Goal: Transaction & Acquisition: Subscribe to service/newsletter

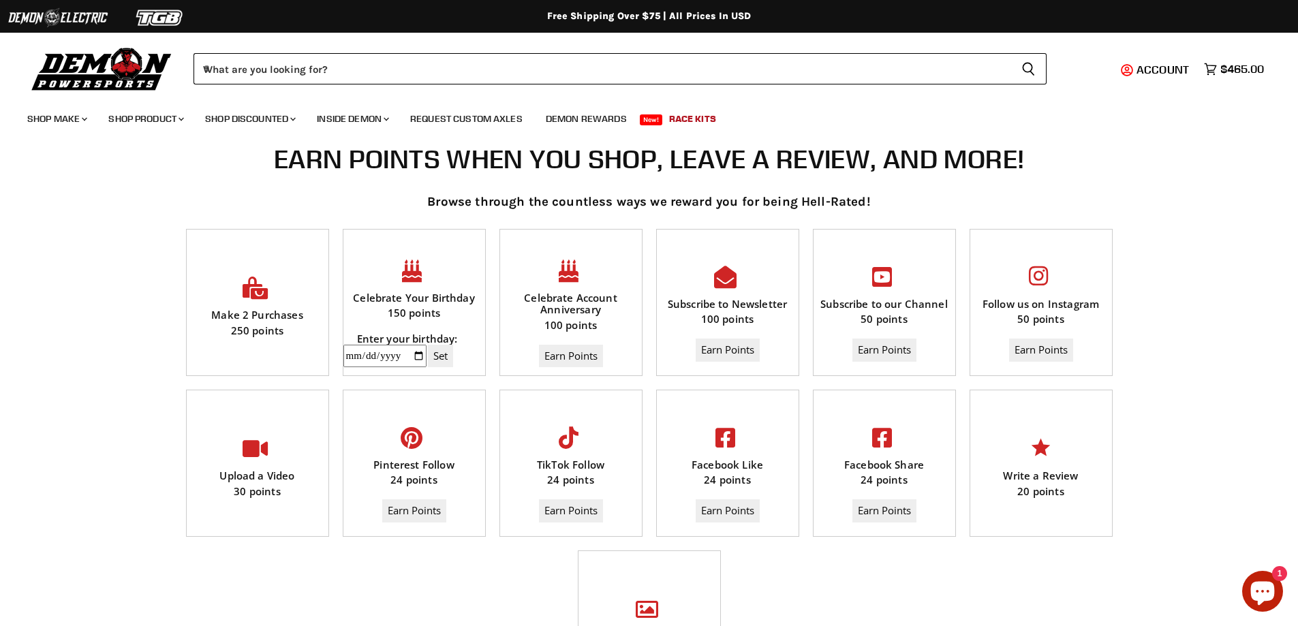
scroll to position [568, 0]
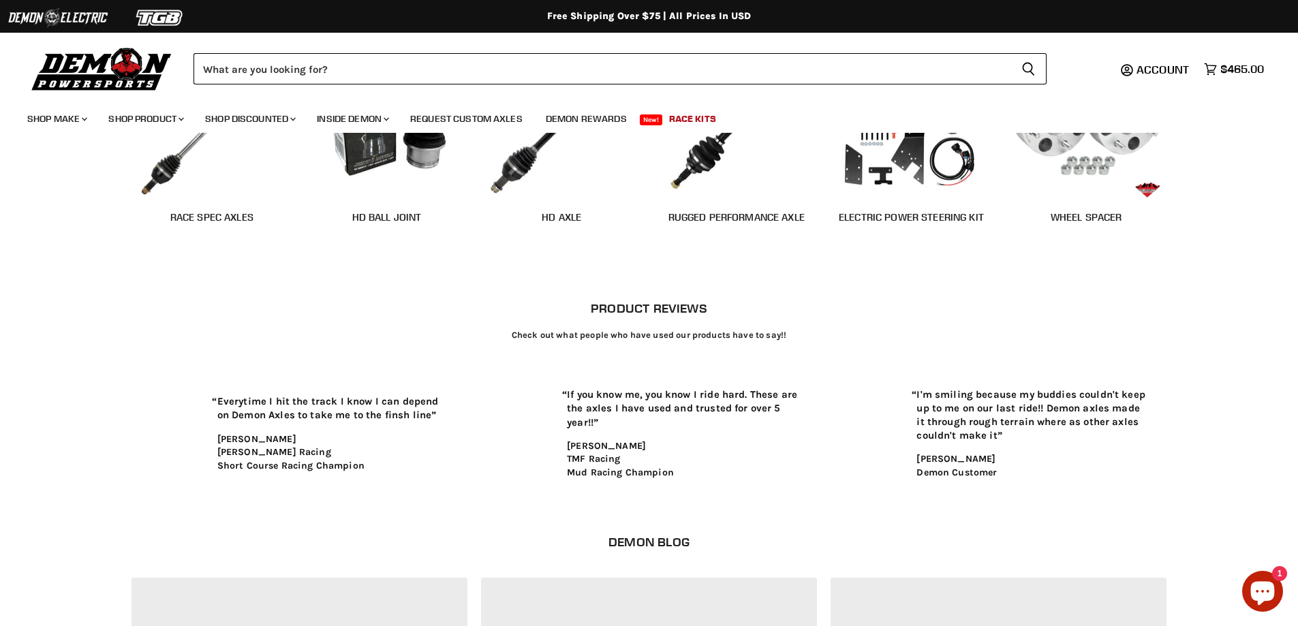
scroll to position [1636, 0]
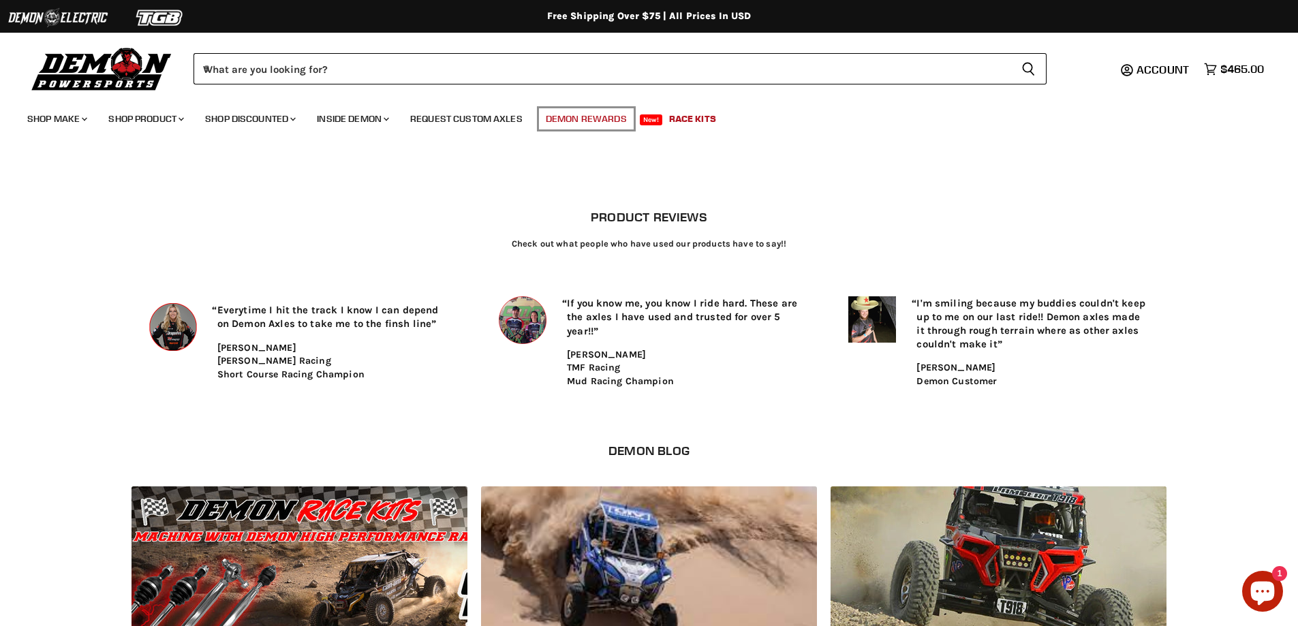
click at [589, 118] on link "Demon Rewards" at bounding box center [587, 119] width 102 height 28
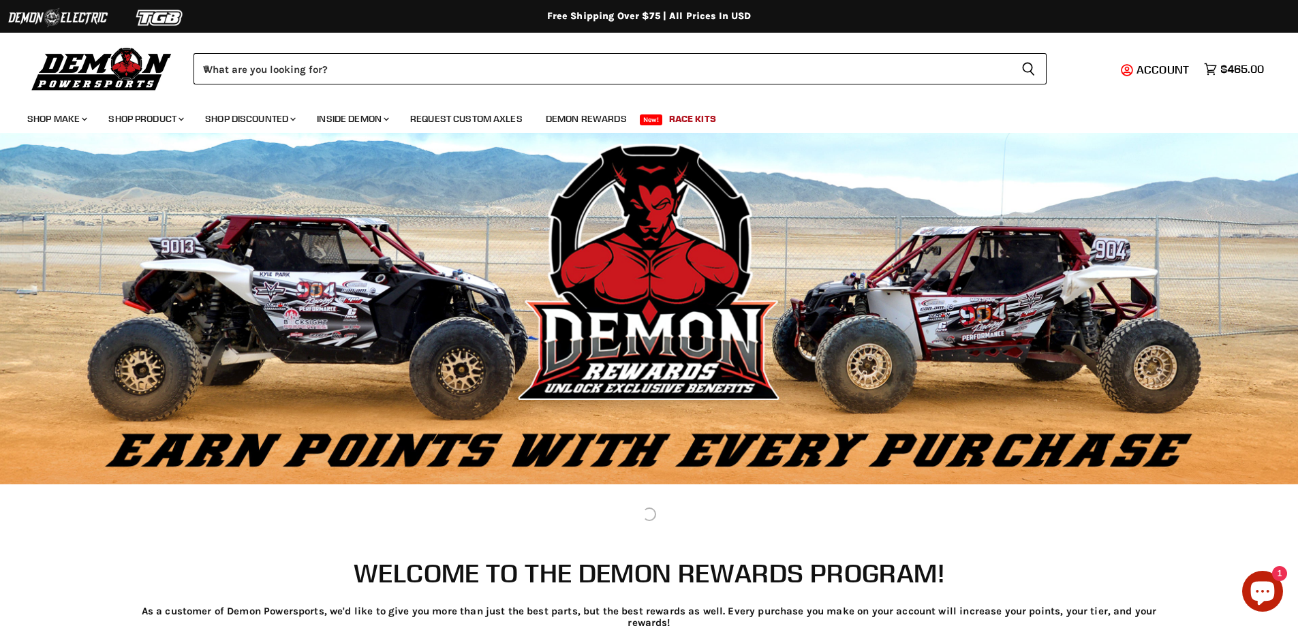
scroll to position [477, 0]
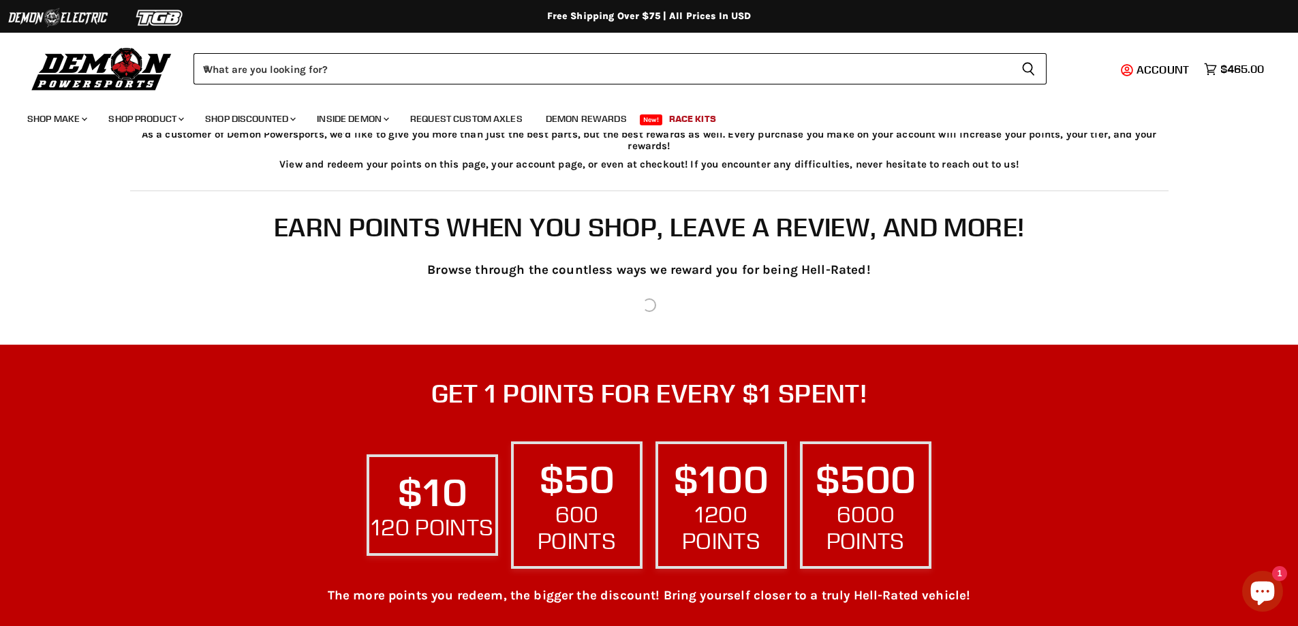
click at [632, 307] on div "Main content" at bounding box center [649, 305] width 1039 height 14
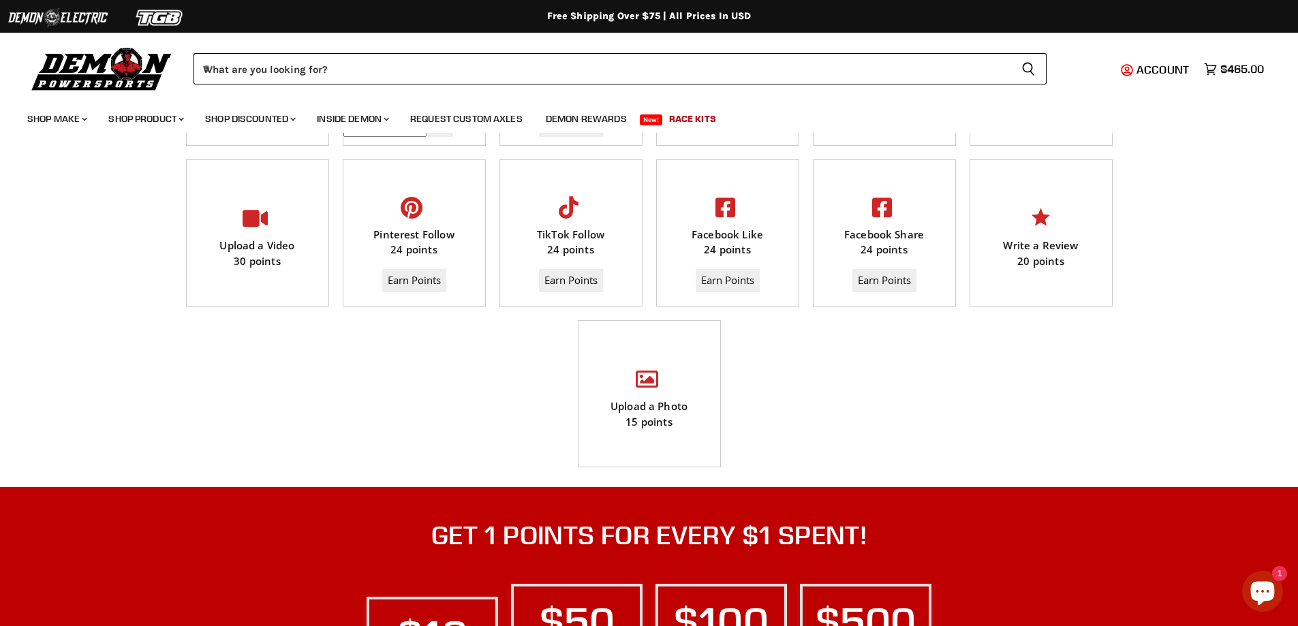
scroll to position [734, 0]
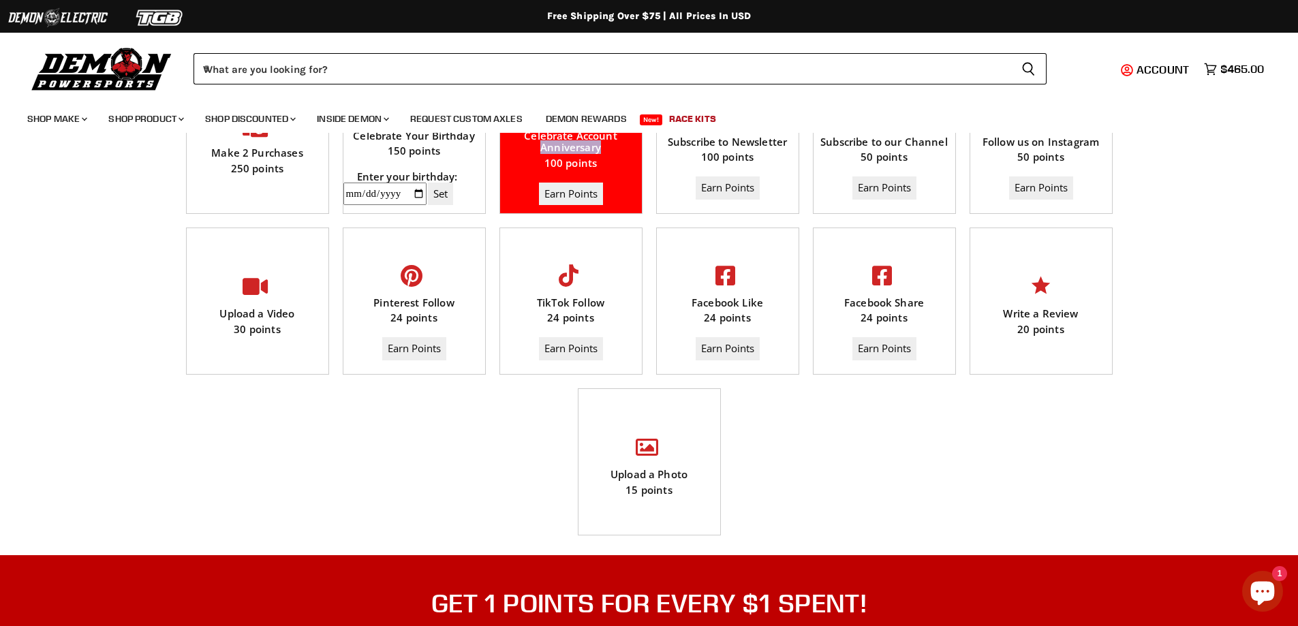
drag, startPoint x: 527, startPoint y: 146, endPoint x: 603, endPoint y: 150, distance: 75.8
click at [603, 150] on div "Celebrate Account Anniversary" at bounding box center [571, 142] width 142 height 24
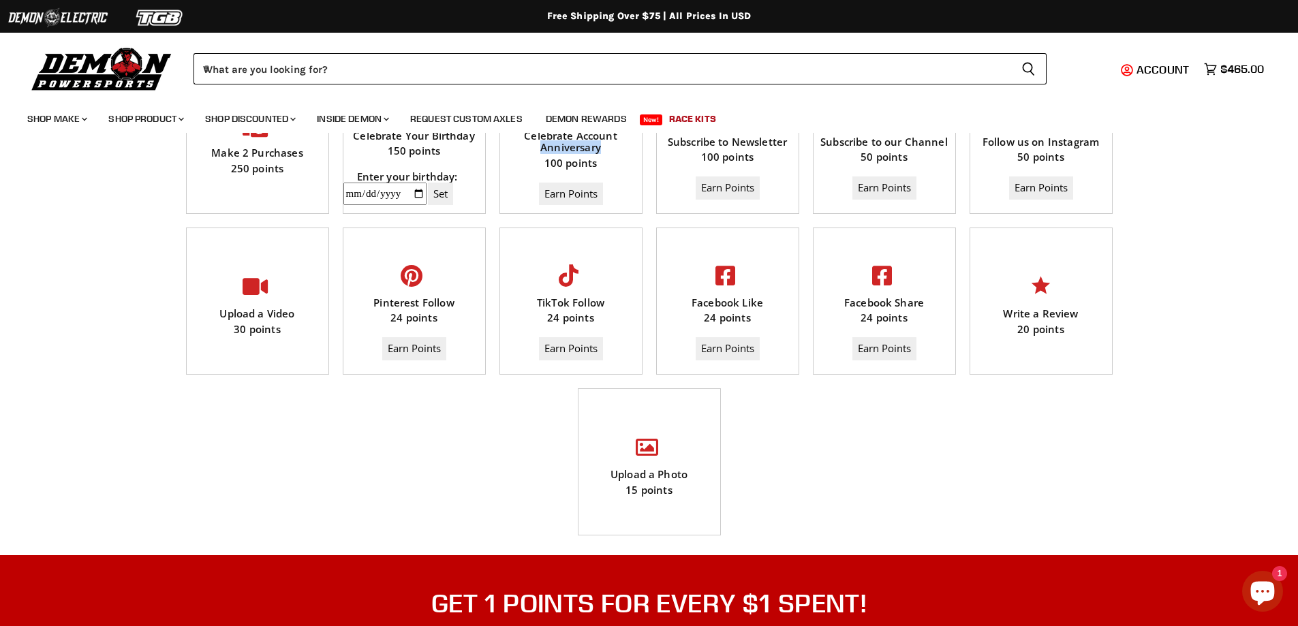
copy div "Anniversary"
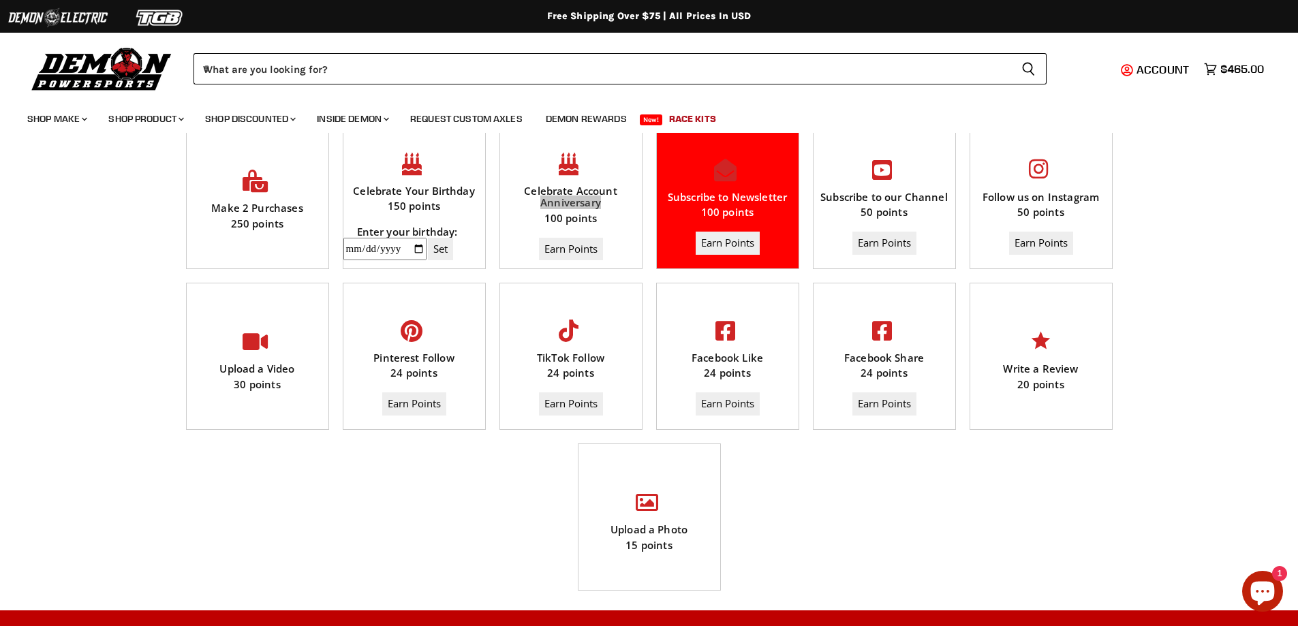
scroll to position [666, 0]
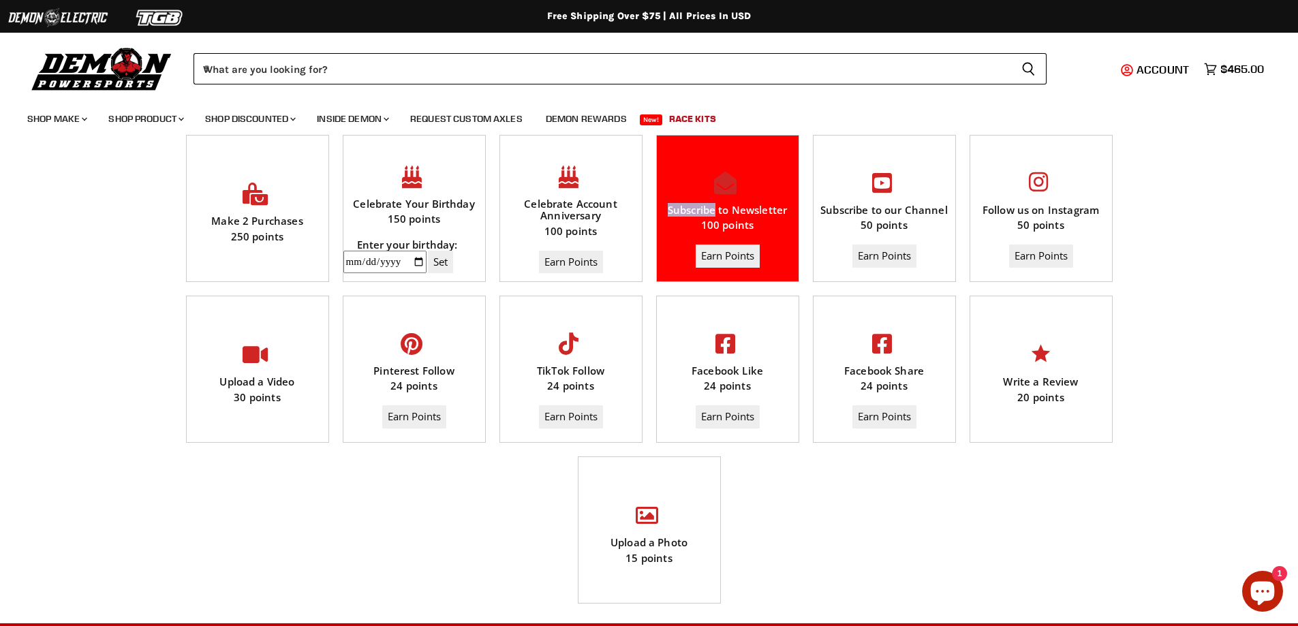
drag, startPoint x: 662, startPoint y: 210, endPoint x: 714, endPoint y: 209, distance: 51.8
click at [714, 209] on div "Subscribe to Newsletter" at bounding box center [728, 210] width 142 height 12
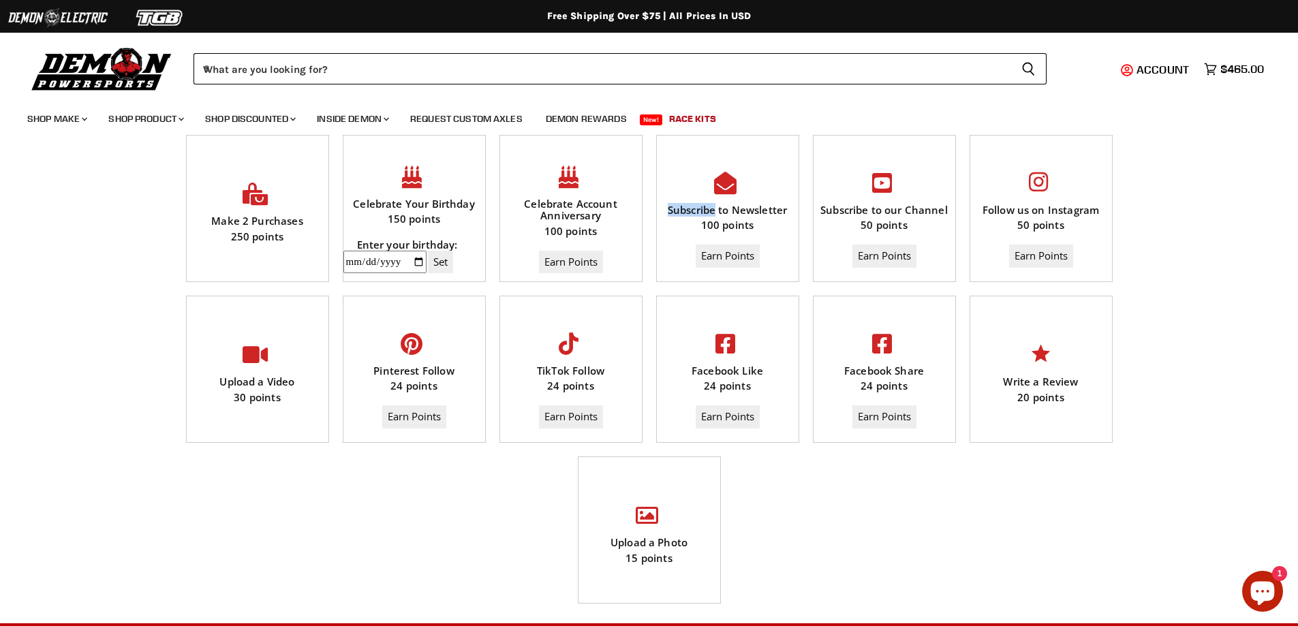
copy div "Subscribe"
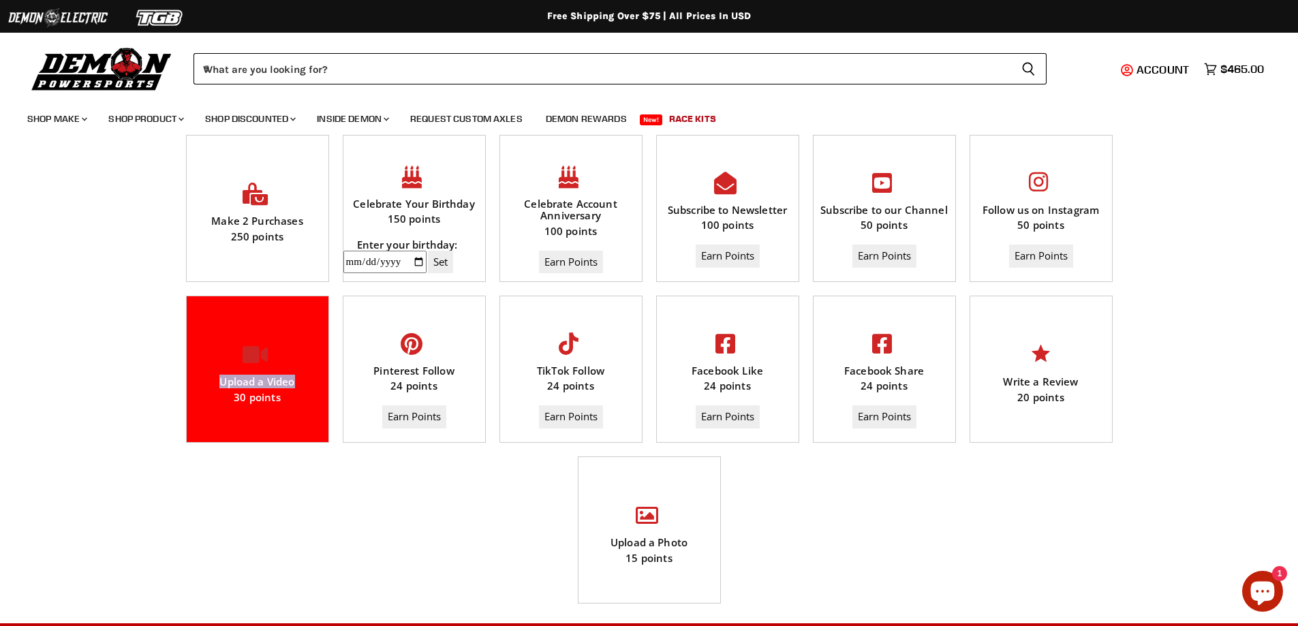
drag, startPoint x: 217, startPoint y: 386, endPoint x: 316, endPoint y: 384, distance: 98.2
click at [316, 384] on div "Upload a Video" at bounding box center [258, 382] width 142 height 12
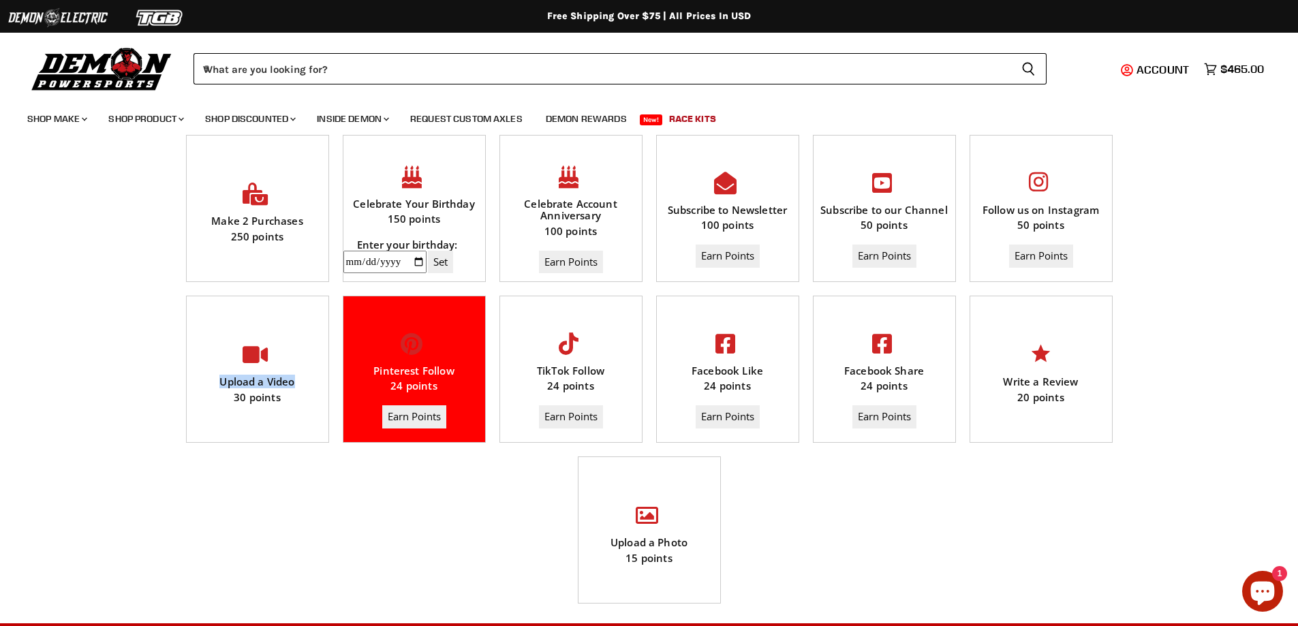
copy div "Upload a Video"
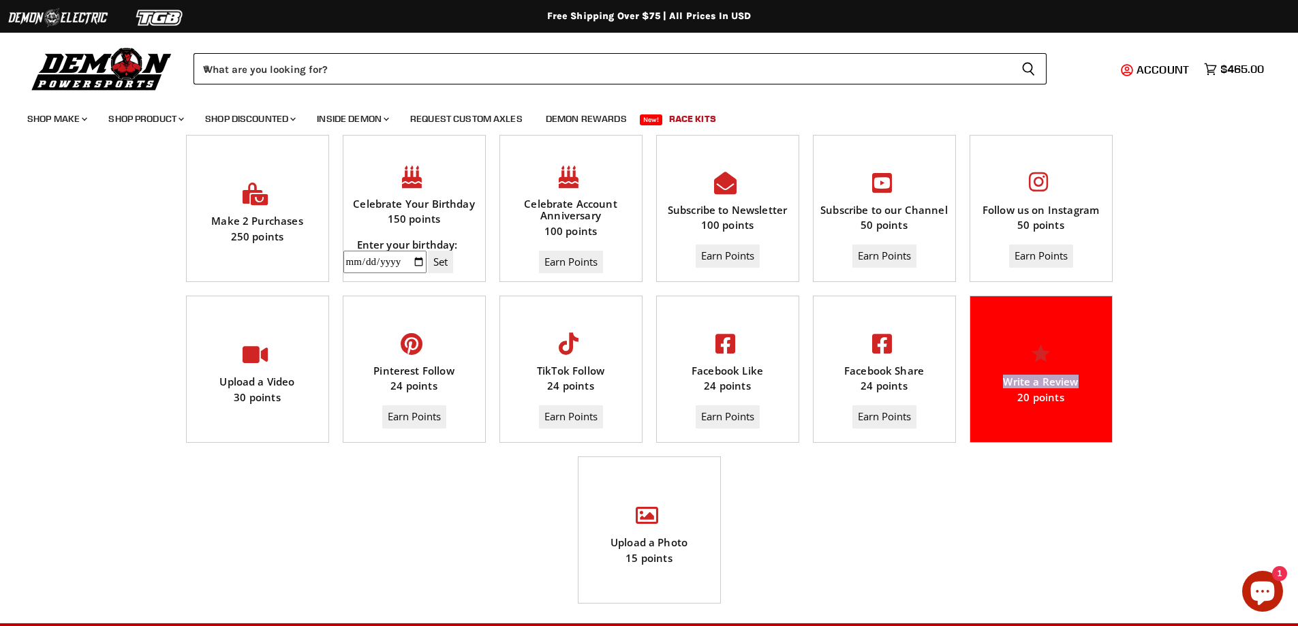
drag, startPoint x: 1000, startPoint y: 380, endPoint x: 1109, endPoint y: 382, distance: 109.7
click at [1109, 382] on div "Write a Review" at bounding box center [1041, 382] width 142 height 12
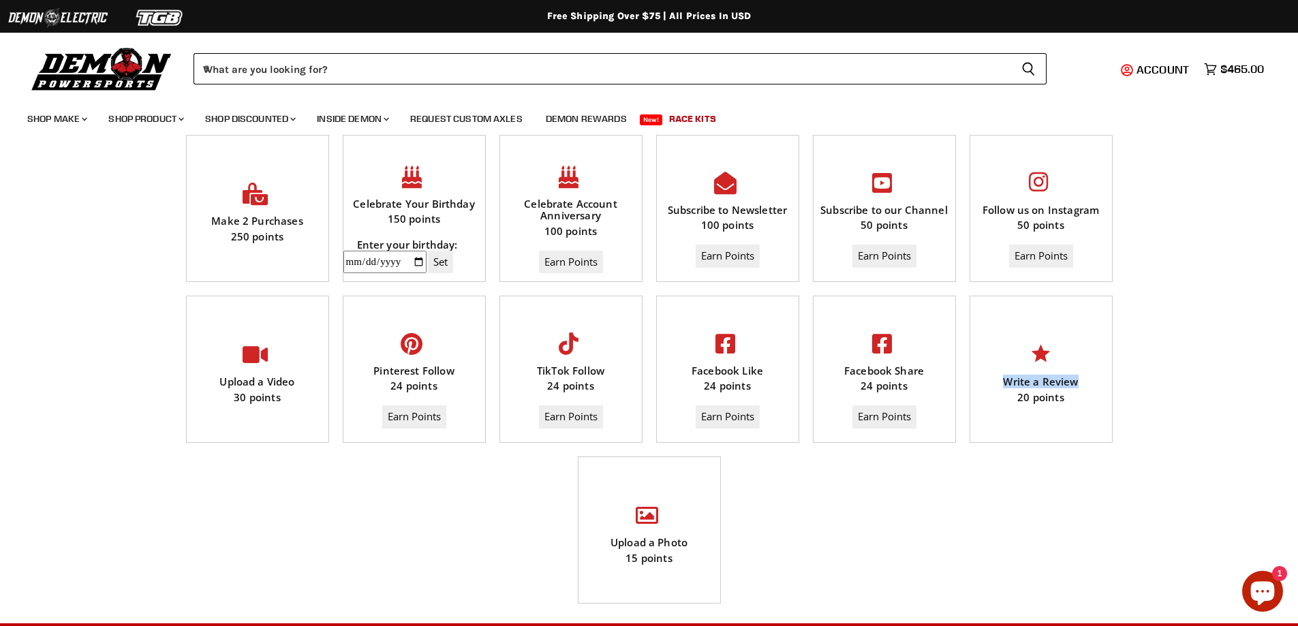
copy div "Write a Review"
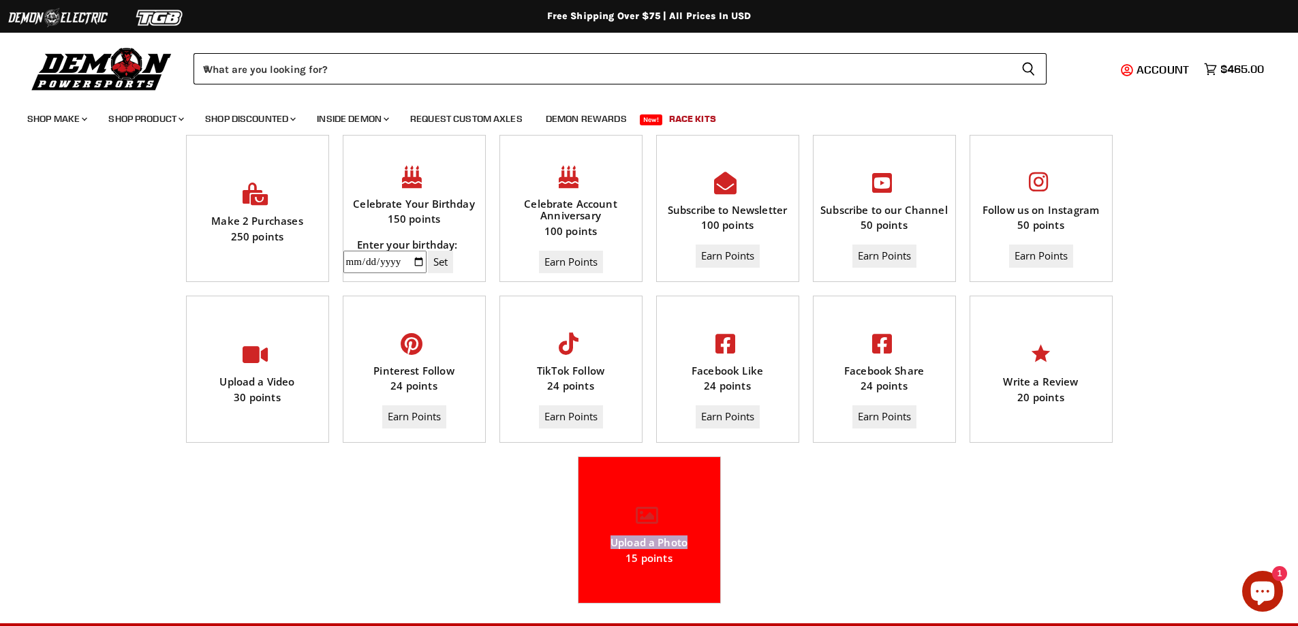
drag, startPoint x: 604, startPoint y: 542, endPoint x: 710, endPoint y: 543, distance: 106.3
click at [710, 543] on div "Upload a Photo" at bounding box center [650, 543] width 142 height 12
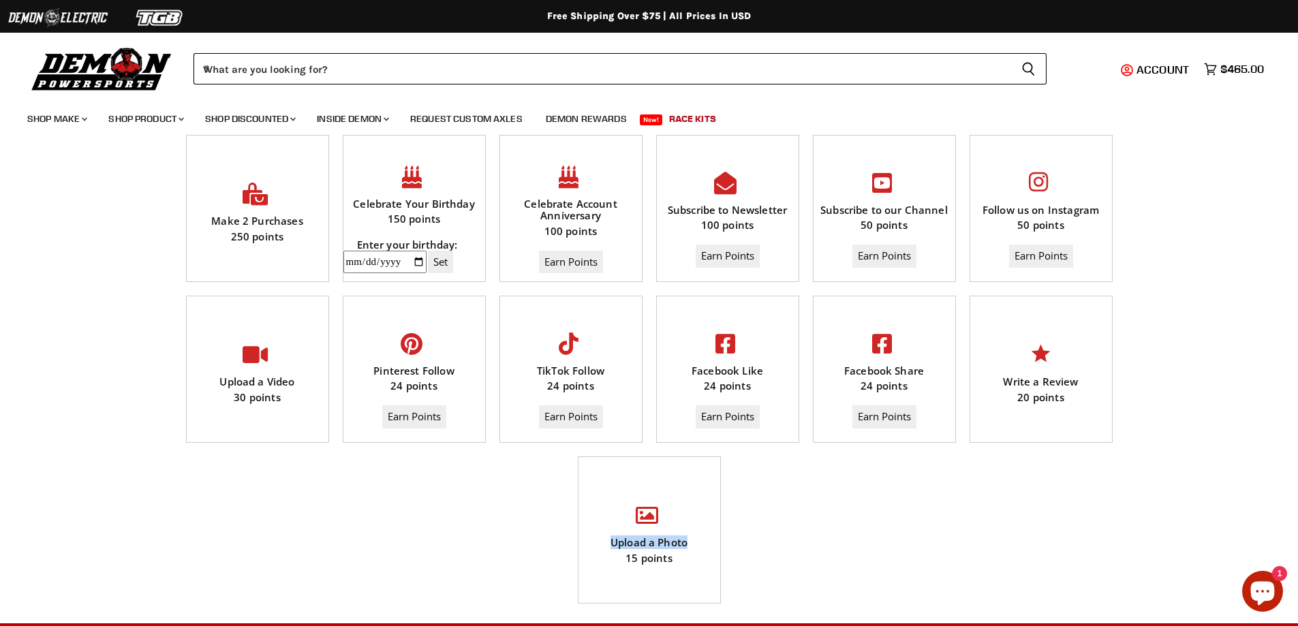
copy div "Upload a Photo"
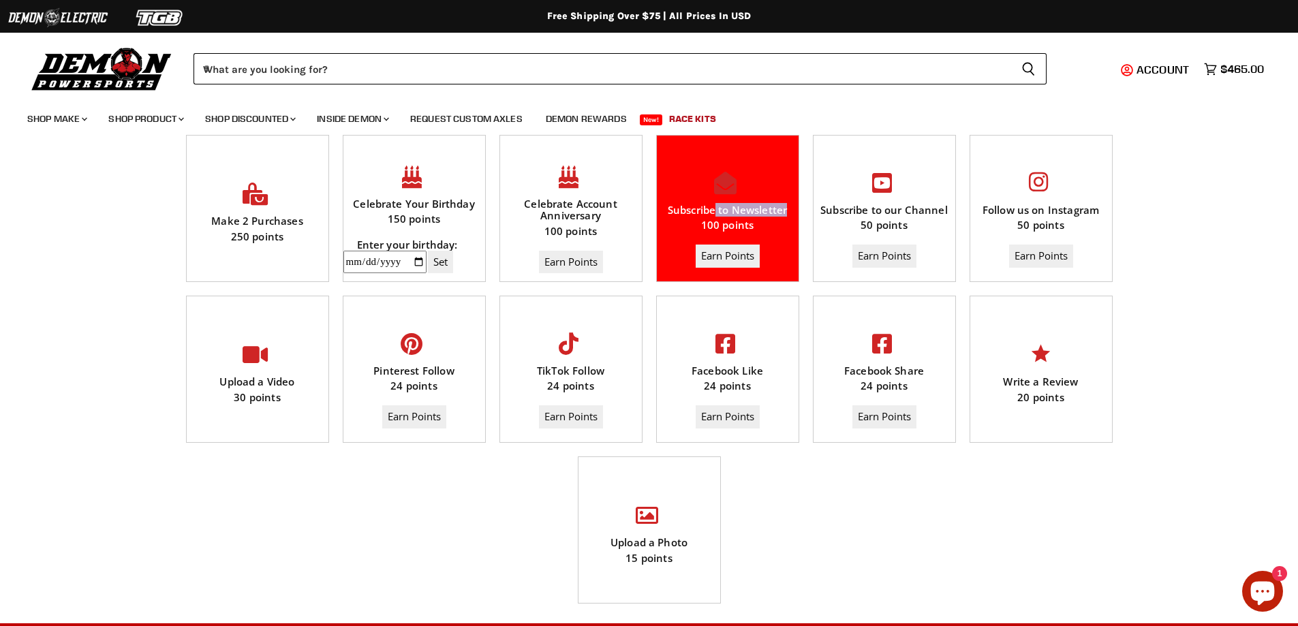
drag, startPoint x: 718, startPoint y: 211, endPoint x: 793, endPoint y: 209, distance: 75.0
click at [793, 209] on div "Subscribe to Newsletter" at bounding box center [728, 210] width 142 height 12
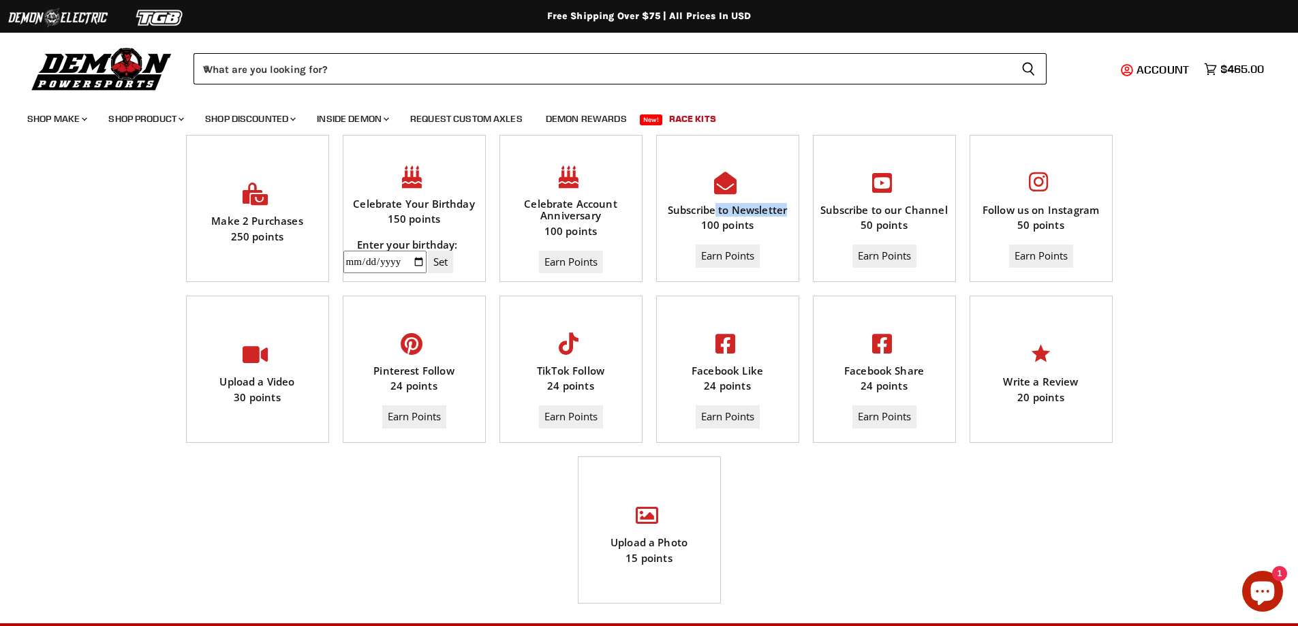
copy div "to Newsletter"
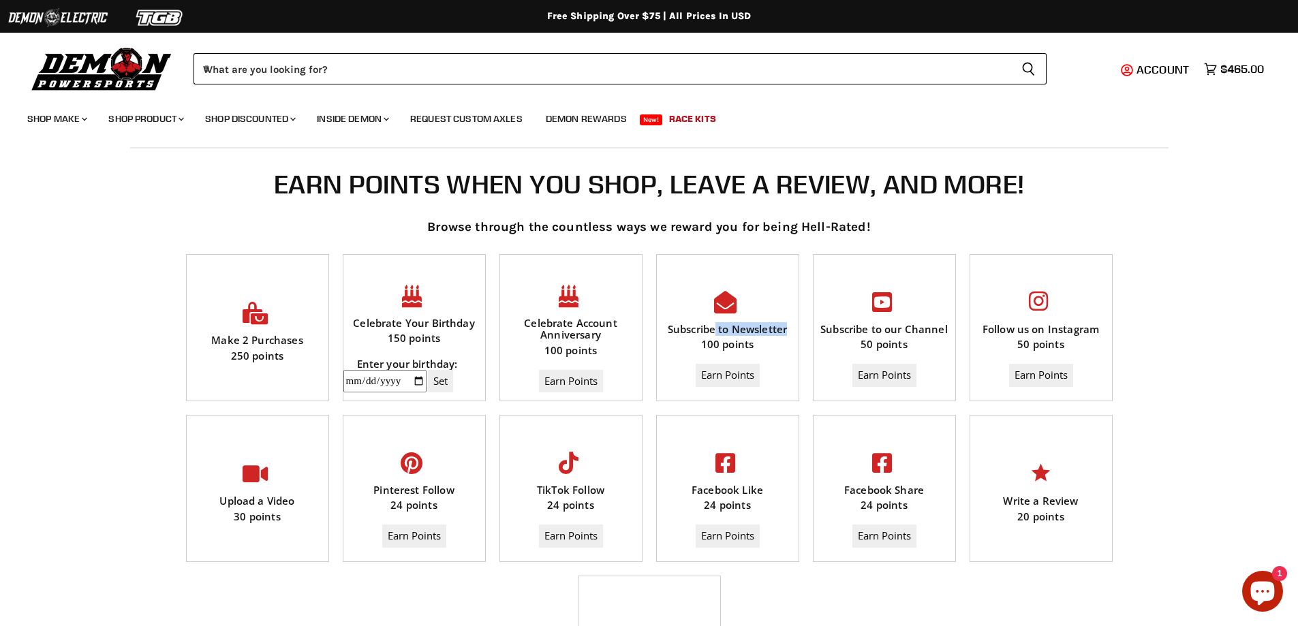
scroll to position [409, 0]
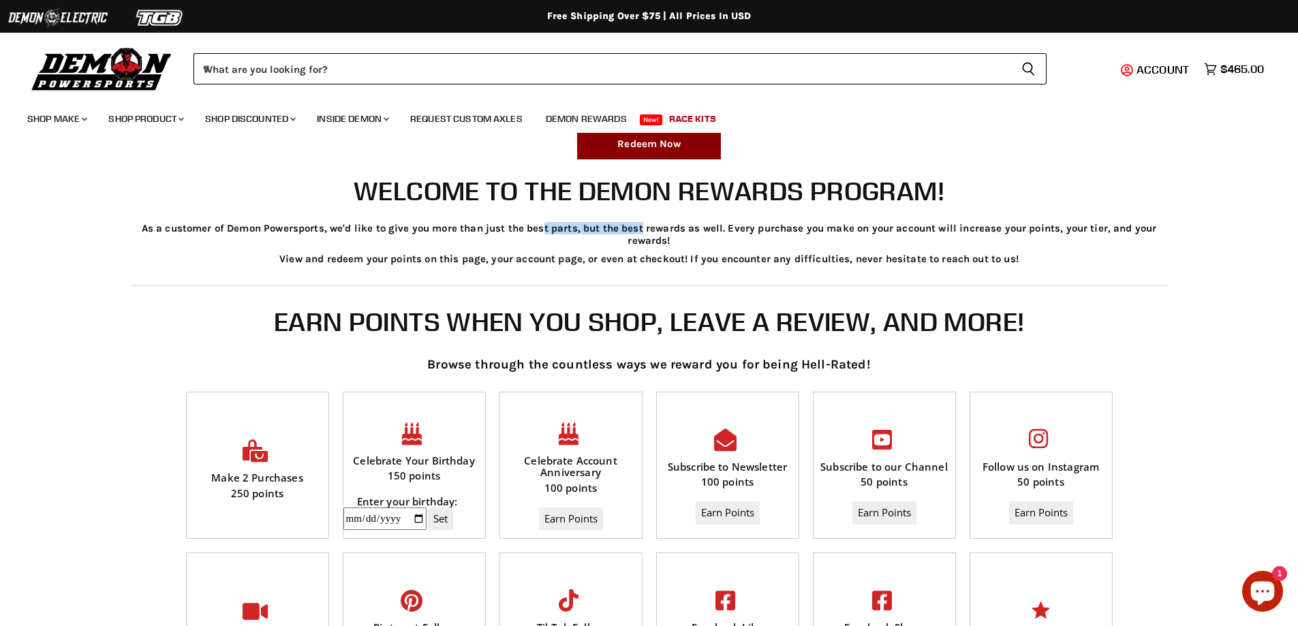
drag, startPoint x: 522, startPoint y: 226, endPoint x: 872, endPoint y: 230, distance: 350.3
click at [859, 228] on p "As a customer of Demon Powersports, we'd like to give you more than just the be…" at bounding box center [649, 235] width 1025 height 24
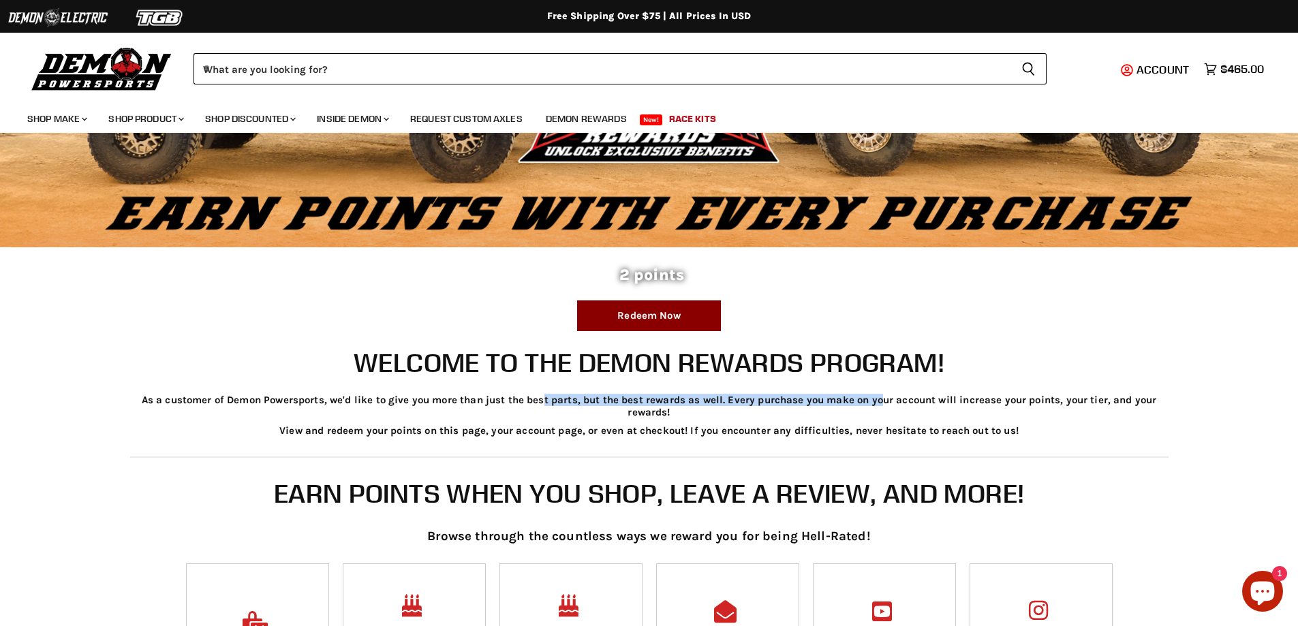
scroll to position [204, 0]
